Goal: Task Accomplishment & Management: Use online tool/utility

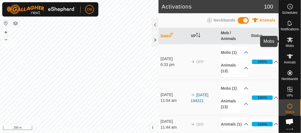
click at [293, 41] on icon at bounding box center [290, 40] width 7 height 7
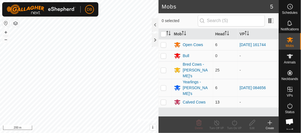
click at [163, 100] on p-checkbox at bounding box center [164, 102] width 6 height 4
checkbox input "true"
click at [233, 125] on icon at bounding box center [234, 123] width 5 height 6
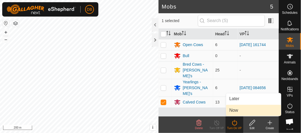
click at [231, 112] on link "Now" at bounding box center [253, 110] width 55 height 11
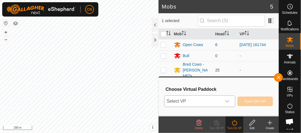
click at [228, 101] on icon "dropdown trigger" at bounding box center [227, 101] width 4 height 2
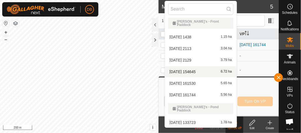
scroll to position [66, 0]
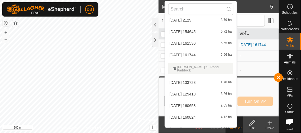
click at [187, 124] on li "[DATE] 194221 5.88 ha" at bounding box center [201, 129] width 72 height 11
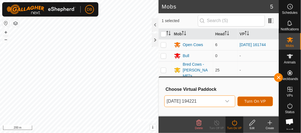
click at [258, 101] on span "Turn On VP" at bounding box center [255, 101] width 22 height 4
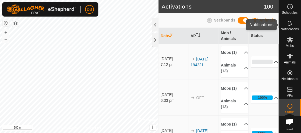
click at [291, 22] on icon at bounding box center [290, 23] width 7 height 7
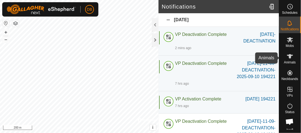
click at [288, 57] on icon at bounding box center [290, 56] width 7 height 7
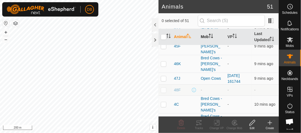
scroll to position [608, 0]
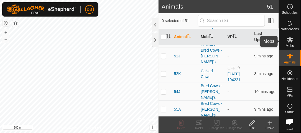
click at [290, 42] on icon at bounding box center [290, 40] width 7 height 7
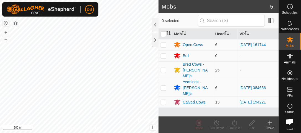
click at [196, 100] on div "Calved Cows" at bounding box center [194, 103] width 23 height 6
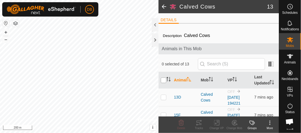
click at [163, 81] on input "checkbox" at bounding box center [164, 81] width 6 height 6
checkbox input "true"
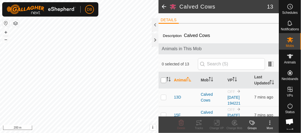
checkbox input "true"
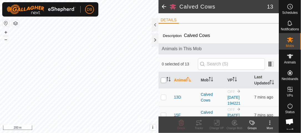
checkbox input "true"
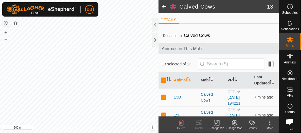
click at [216, 124] on icon at bounding box center [217, 123] width 4 height 4
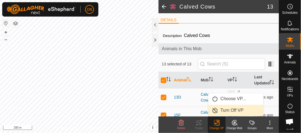
click at [227, 111] on link "Turn Off VP" at bounding box center [235, 110] width 55 height 11
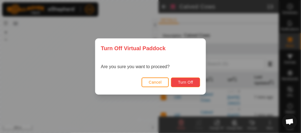
click at [191, 84] on span "Turn Off" at bounding box center [185, 82] width 15 height 4
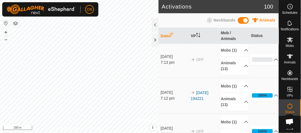
scroll to position [2, 0]
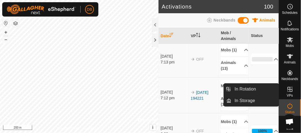
click at [288, 91] on icon at bounding box center [290, 89] width 7 height 7
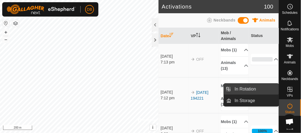
click at [248, 90] on link "In Rotation" at bounding box center [254, 89] width 47 height 11
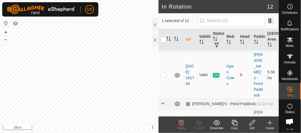
scroll to position [318, 0]
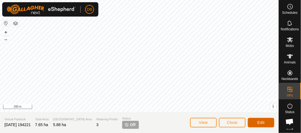
click at [258, 122] on span "Edit" at bounding box center [260, 123] width 7 height 4
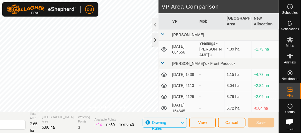
click at [155, 40] on div at bounding box center [155, 39] width 7 height 13
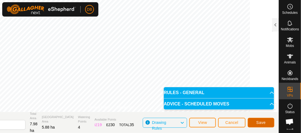
click at [258, 122] on span "Save" at bounding box center [260, 123] width 9 height 4
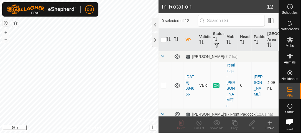
checkbox input "true"
checkbox input "false"
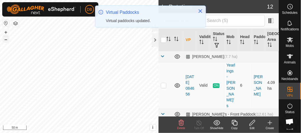
checkbox input "false"
checkbox input "true"
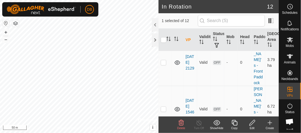
scroll to position [318, 0]
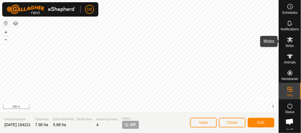
click at [288, 43] on icon at bounding box center [290, 40] width 7 height 7
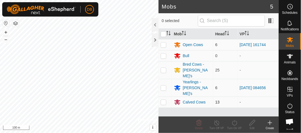
click at [163, 100] on p-checkbox at bounding box center [164, 102] width 6 height 4
checkbox input "true"
click at [234, 123] on icon at bounding box center [234, 123] width 7 height 7
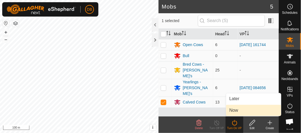
click at [236, 111] on link "Now" at bounding box center [253, 110] width 55 height 11
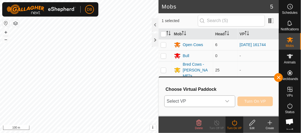
click at [229, 102] on icon "dropdown trigger" at bounding box center [227, 101] width 4 height 4
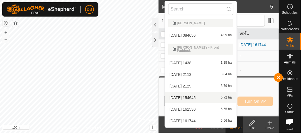
scroll to position [66, 0]
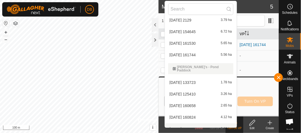
click at [193, 124] on li "[DATE] 194221 5.88 ha" at bounding box center [201, 129] width 72 height 11
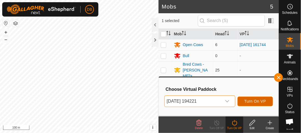
click at [257, 101] on span "Turn On VP" at bounding box center [255, 101] width 22 height 4
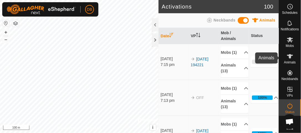
click at [288, 59] on icon at bounding box center [290, 56] width 7 height 7
